Goal: Task Accomplishment & Management: Manage account settings

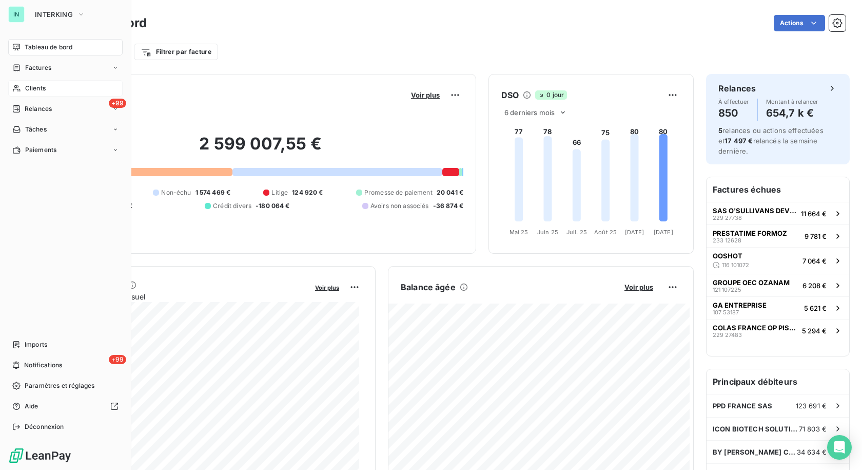
click at [18, 88] on icon at bounding box center [16, 88] width 9 height 8
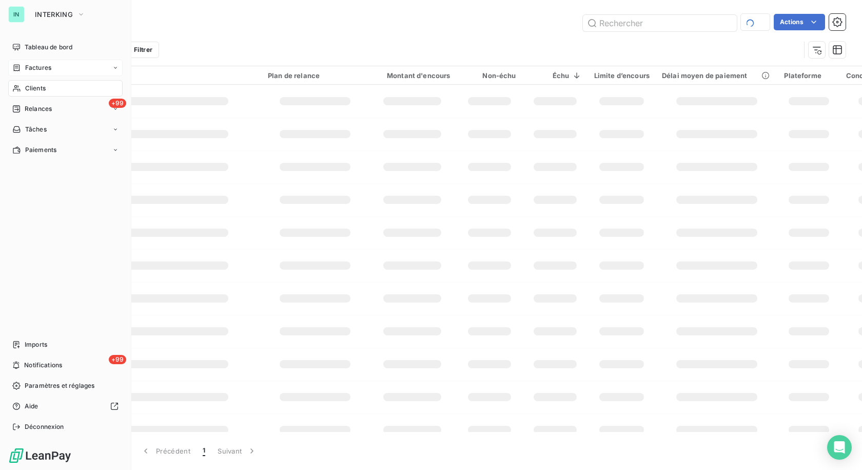
click at [19, 66] on icon at bounding box center [17, 67] width 6 height 7
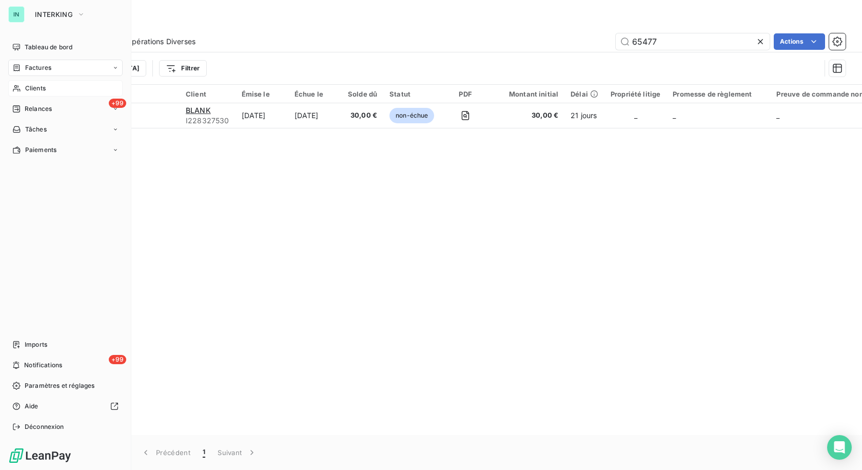
click at [29, 90] on span "Clients" at bounding box center [35, 88] width 21 height 9
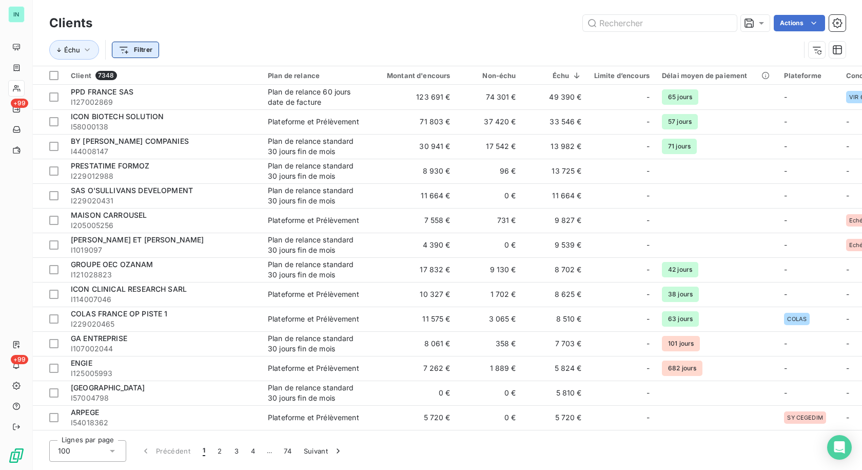
click at [127, 49] on html "IN +99 +99 Clients Actions Échu Filtrer Client 7348 Plan de relance Montant d'e…" at bounding box center [431, 235] width 862 height 470
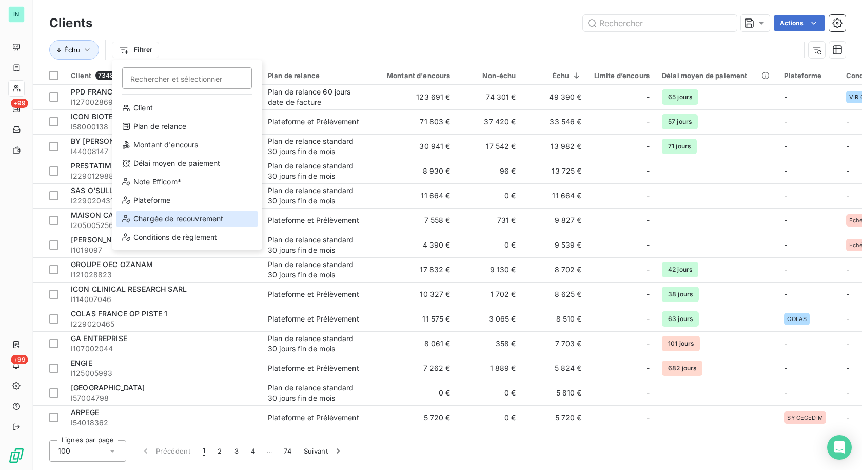
click at [176, 220] on div "Chargée de recouvrement" at bounding box center [187, 218] width 142 height 16
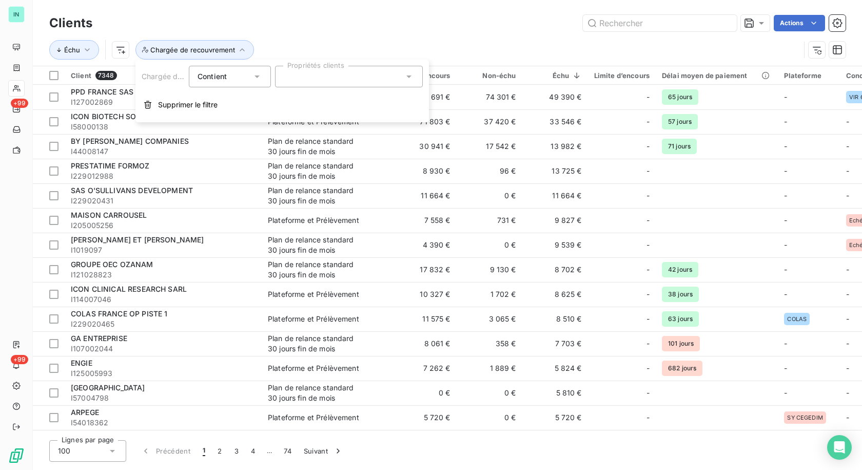
click at [409, 74] on icon at bounding box center [409, 76] width 10 height 10
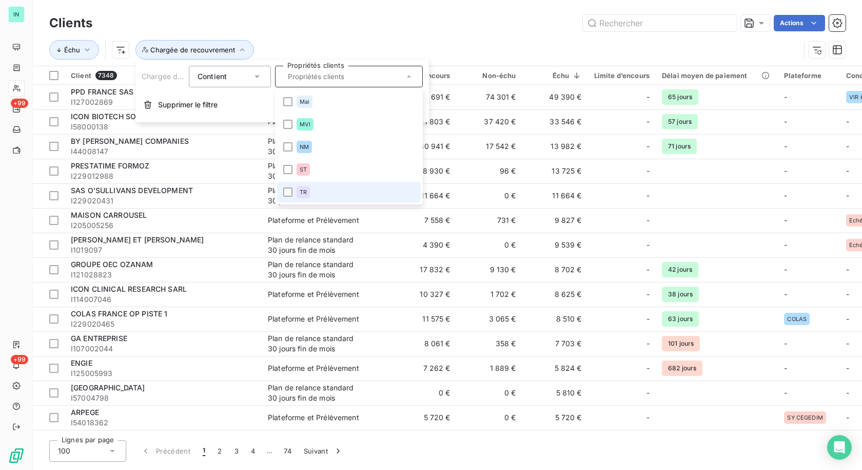
click at [318, 187] on li "TR" at bounding box center [349, 192] width 144 height 21
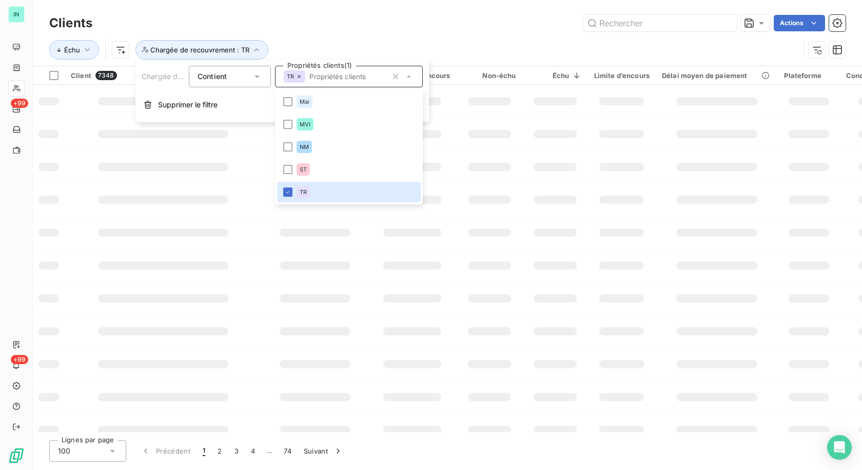
click at [531, 16] on div "Actions" at bounding box center [475, 23] width 741 height 16
